Goal: Transaction & Acquisition: Purchase product/service

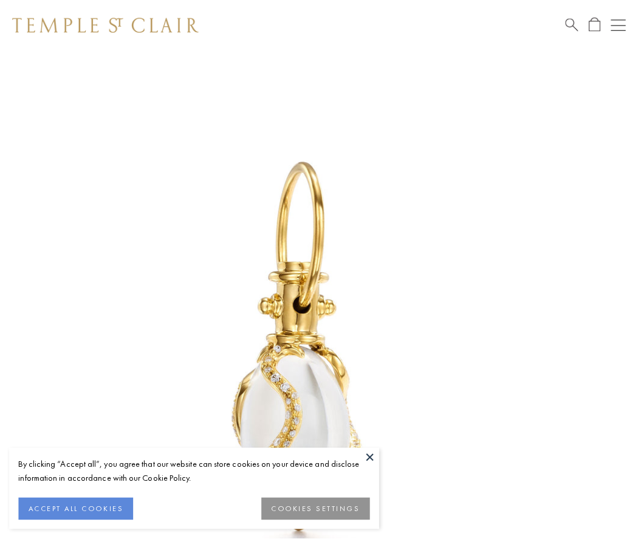
scroll to position [5, 0]
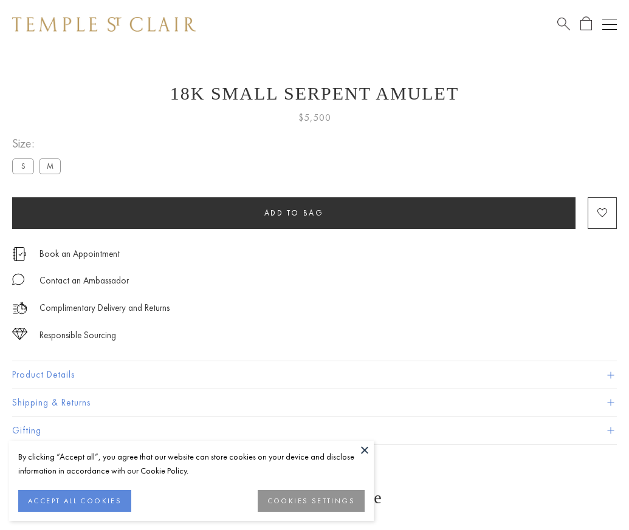
click at [293, 213] on span "Add to bag" at bounding box center [294, 213] width 60 height 10
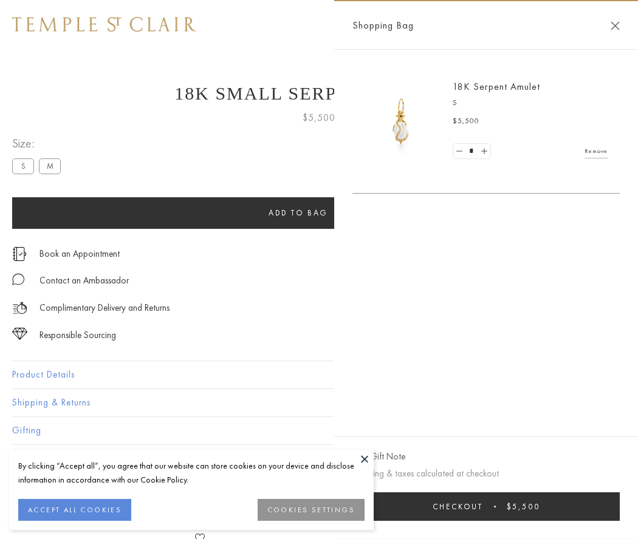
click at [483, 506] on span "Checkout" at bounding box center [457, 507] width 50 height 10
